Goal: Task Accomplishment & Management: Complete application form

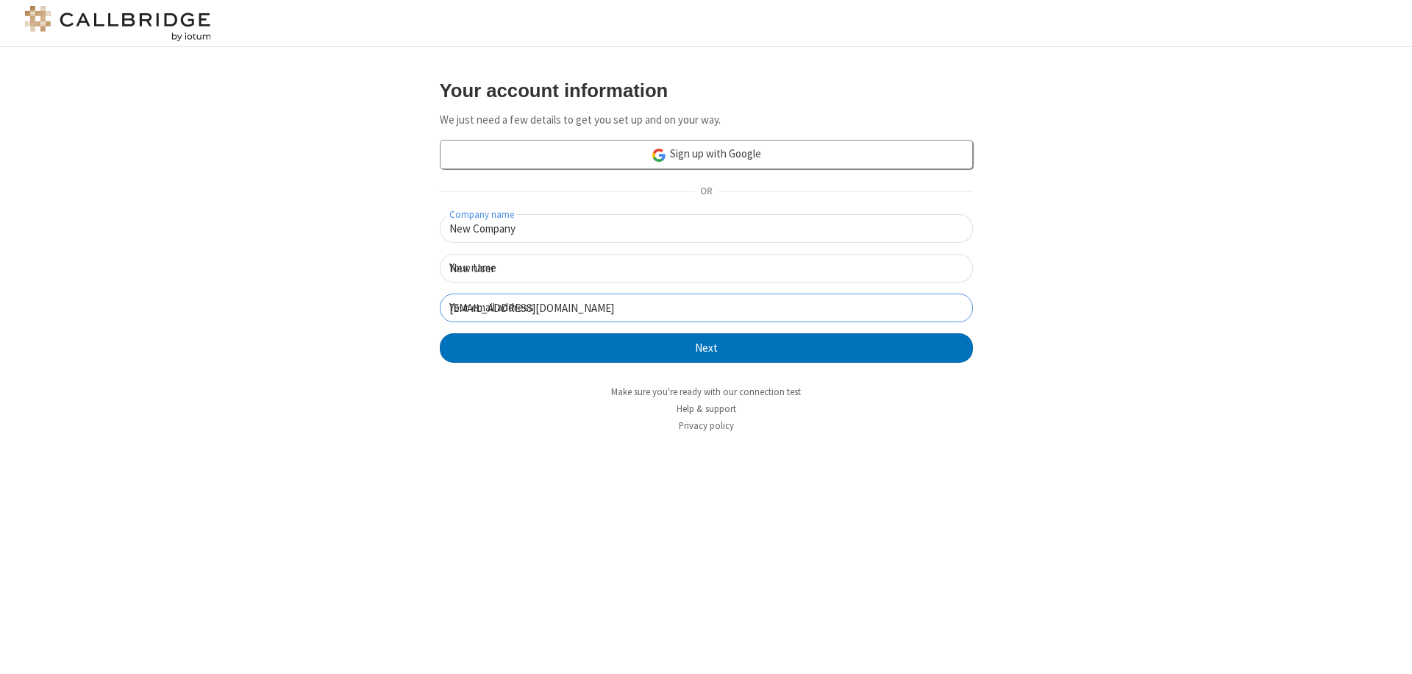
click button "Next" at bounding box center [706, 347] width 533 height 29
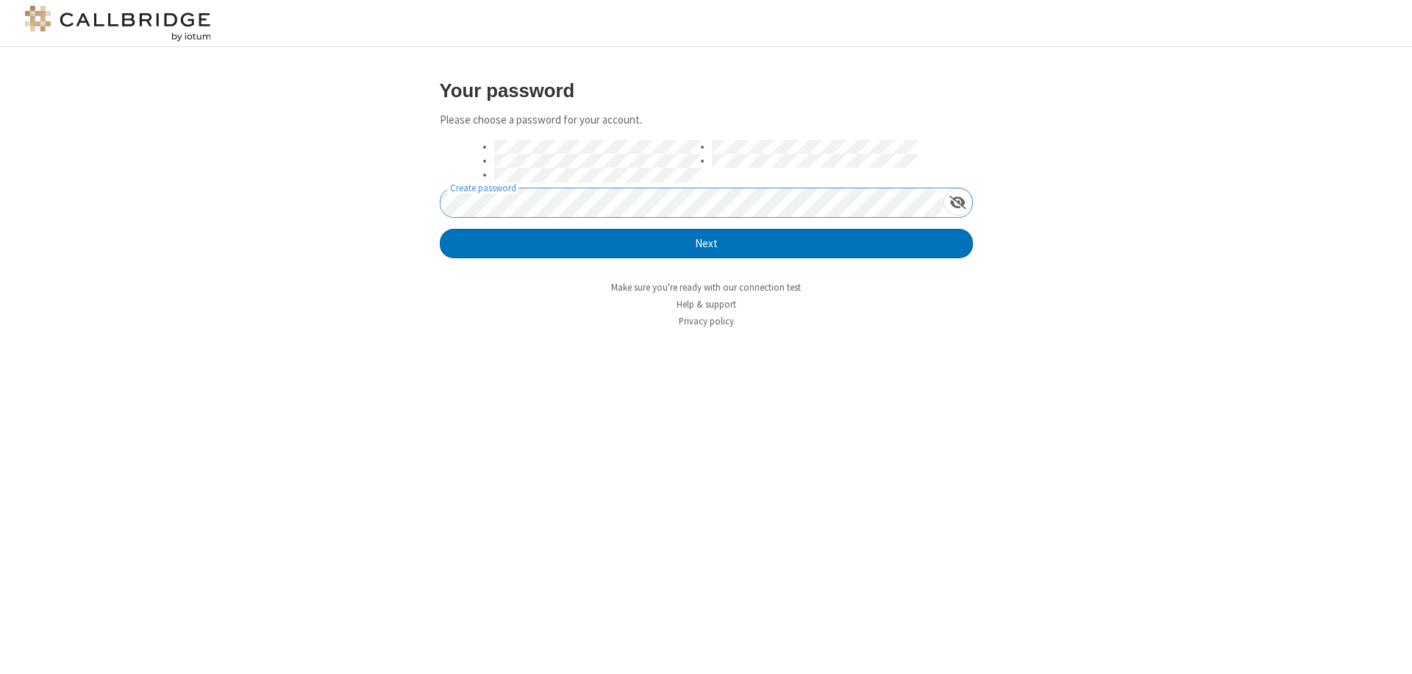
click button "Next" at bounding box center [706, 243] width 533 height 29
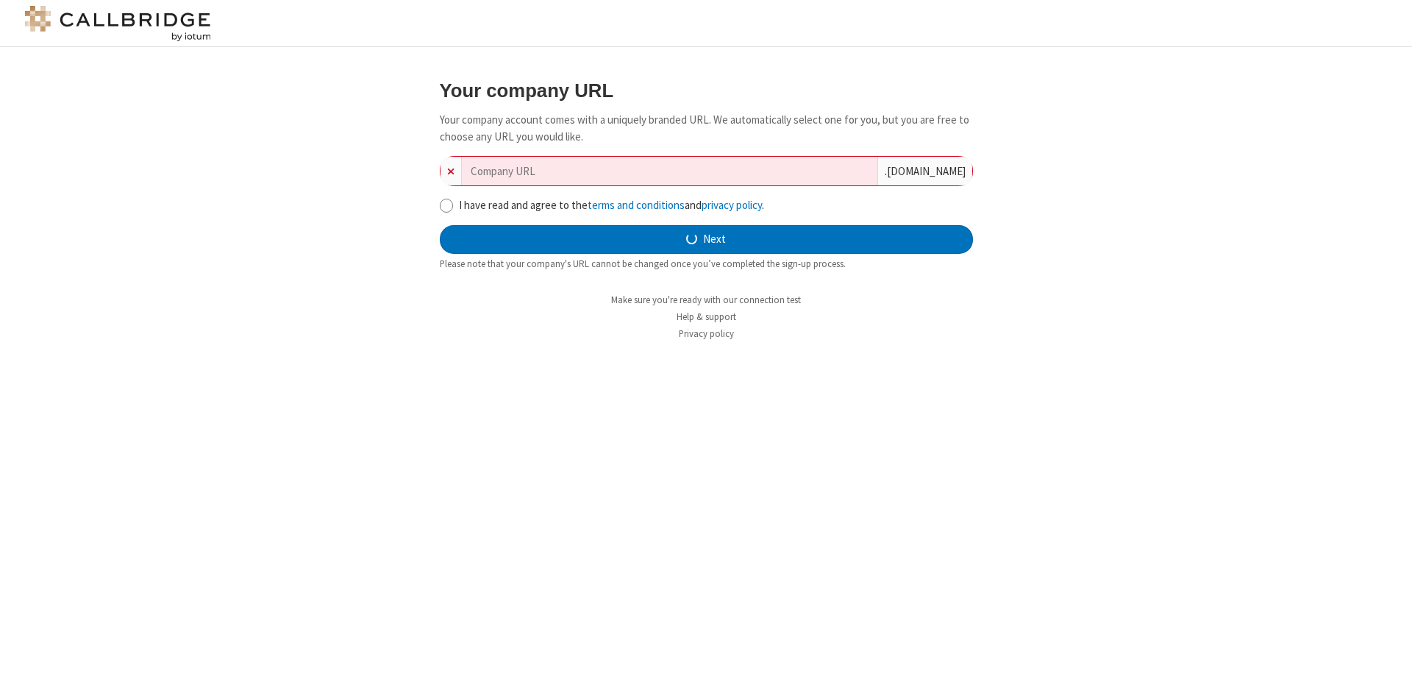
type input "new-company-cross-platform-29551"
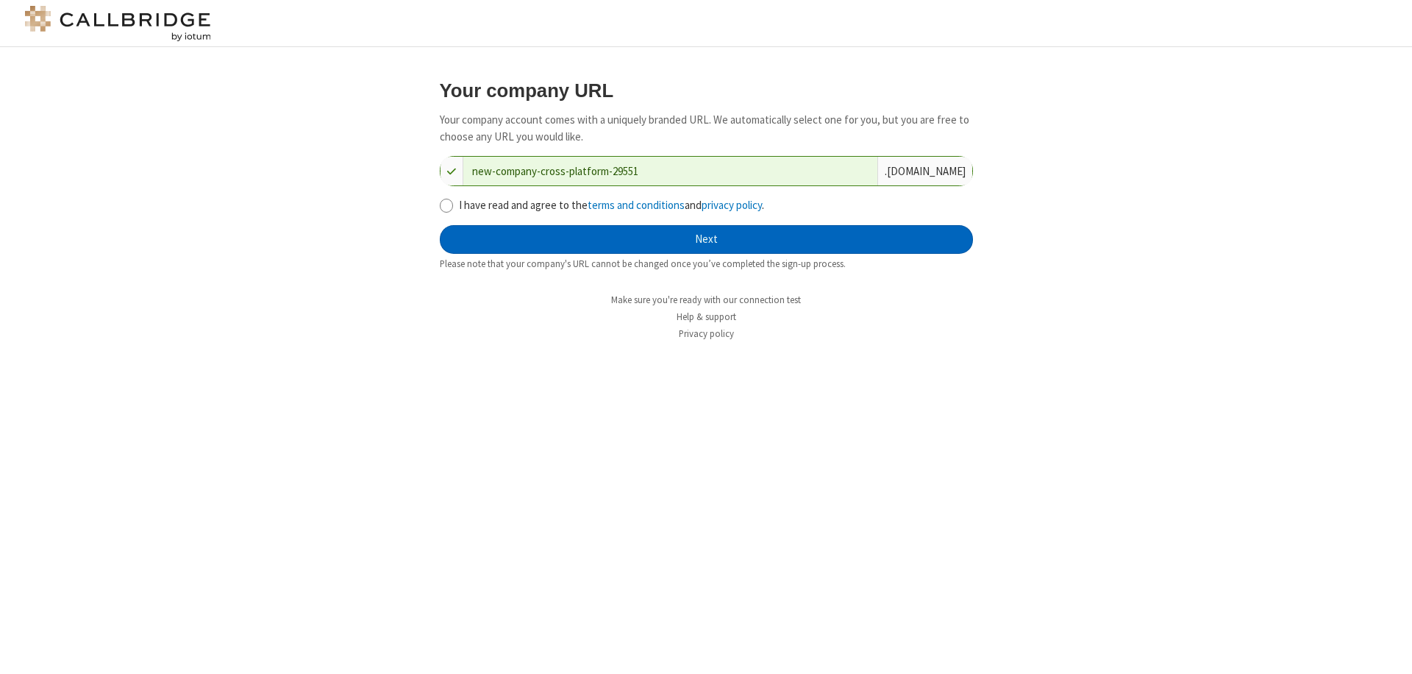
click at [706, 239] on button "Next" at bounding box center [706, 239] width 533 height 29
